Goal: Register for event/course

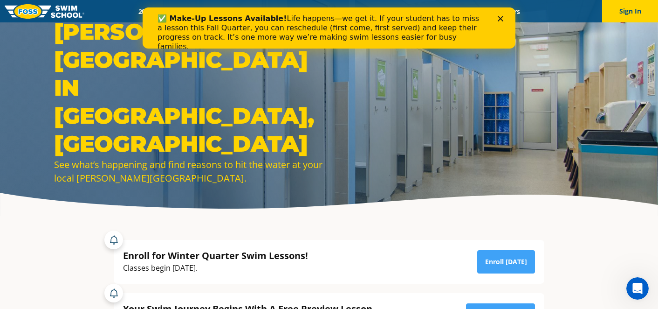
click at [502, 18] on icon "Close" at bounding box center [501, 19] width 6 height 6
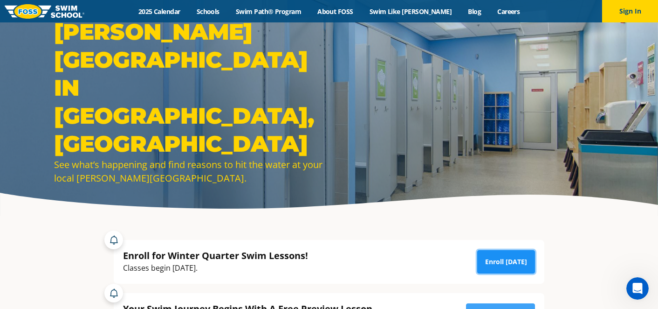
click at [505, 258] on link "Enroll [DATE]" at bounding box center [506, 261] width 58 height 23
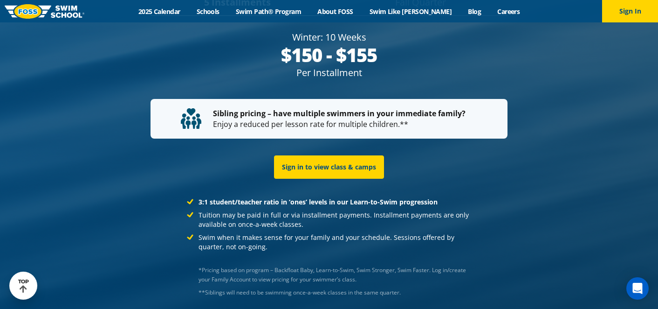
scroll to position [1815, 0]
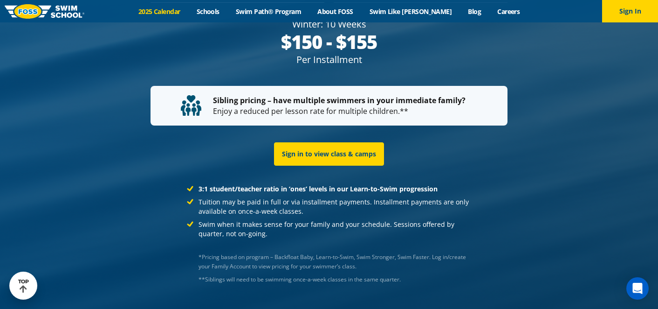
click at [177, 12] on link "2025 Calendar" at bounding box center [159, 11] width 58 height 9
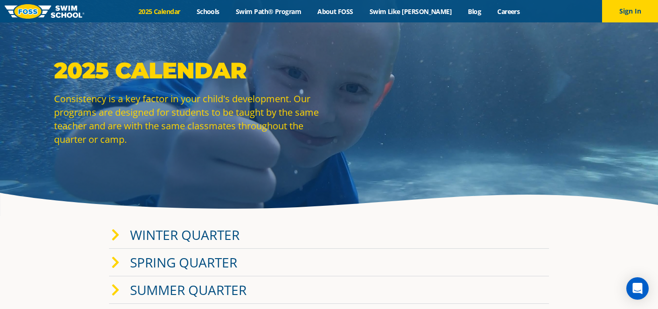
click at [116, 233] on icon at bounding box center [115, 234] width 8 height 13
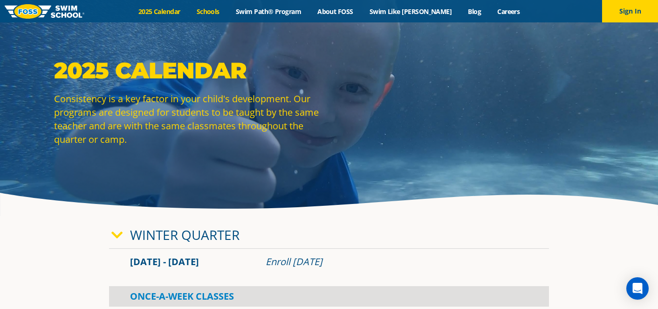
click at [225, 10] on link "Schools" at bounding box center [207, 11] width 39 height 9
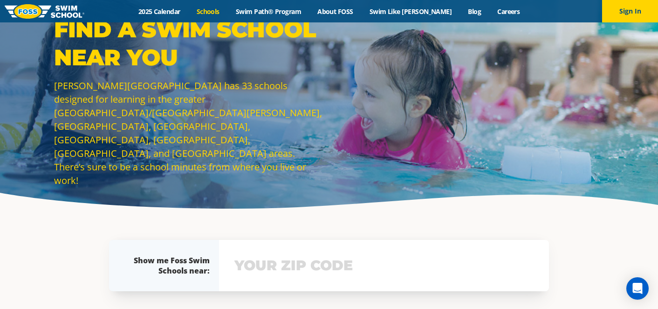
click at [265, 267] on input "text" at bounding box center [384, 265] width 304 height 27
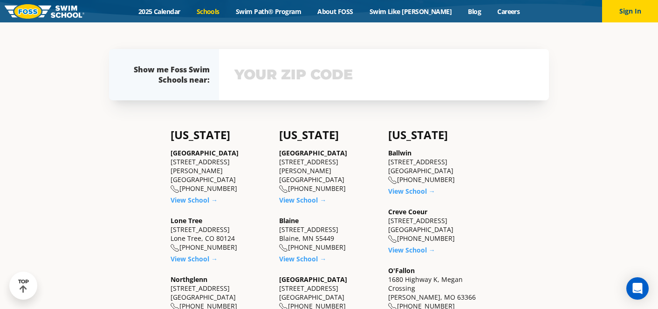
scroll to position [193, 0]
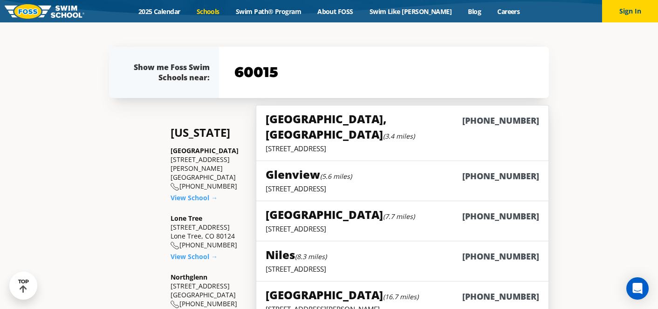
type input "60015"
click at [388, 131] on small "(3.4 miles)" at bounding box center [399, 135] width 32 height 9
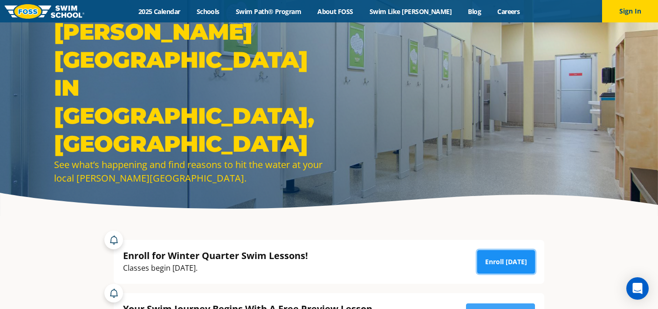
click at [518, 253] on link "Enroll [DATE]" at bounding box center [506, 261] width 58 height 23
